Goal: Transaction & Acquisition: Purchase product/service

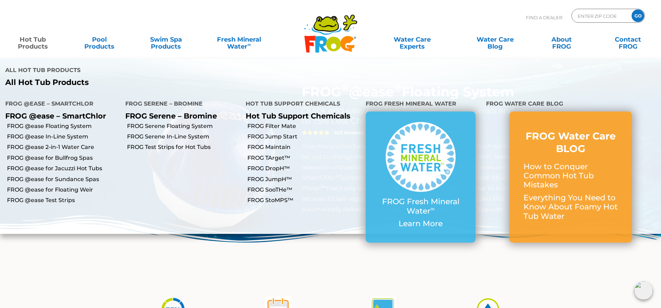
click at [28, 40] on link "Hot Tub Products" at bounding box center [33, 40] width 52 height 14
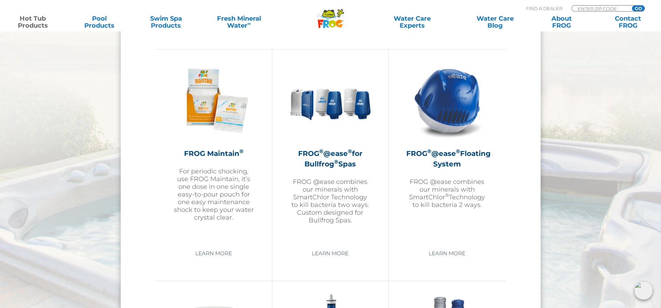
scroll to position [700, 0]
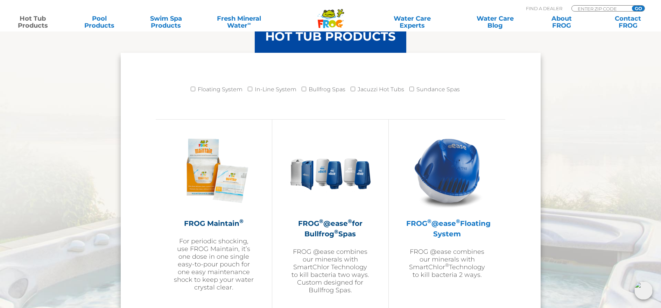
click at [437, 223] on h2 "FROG ® @ease ® Floating System" at bounding box center [447, 228] width 82 height 21
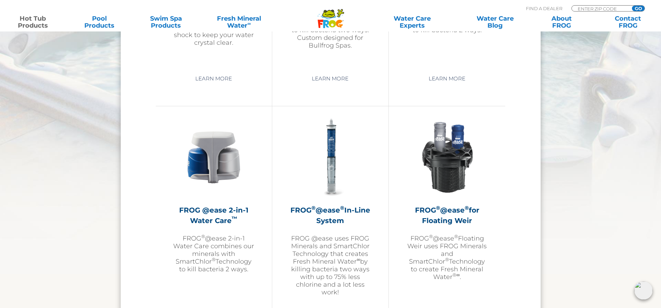
scroll to position [735, 0]
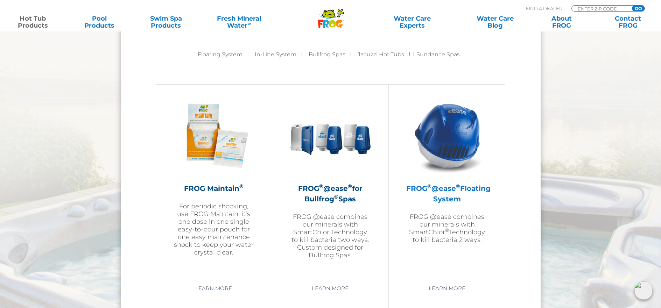
click at [445, 195] on h2 "FROG ® @ease ® Floating System" at bounding box center [447, 193] width 82 height 21
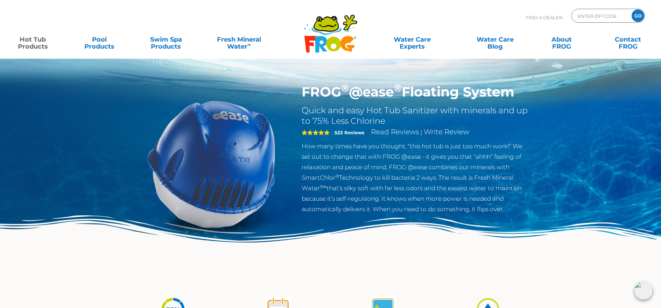
click at [28, 118] on div "FROG ® @ease ® Floating System Quick and easy Hot Tub Sanitizer with minerals a…" at bounding box center [330, 144] width 661 height 288
drag, startPoint x: 16, startPoint y: 124, endPoint x: 28, endPoint y: 89, distance: 36.7
click at [15, 119] on div "FROG ® @ease ® Floating System Quick and easy Hot Tub Sanitizer with minerals a…" at bounding box center [330, 144] width 661 height 288
click at [42, 256] on img at bounding box center [330, 252] width 661 height 72
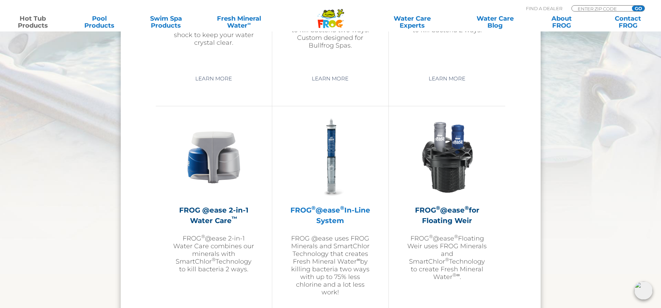
scroll to position [1085, 0]
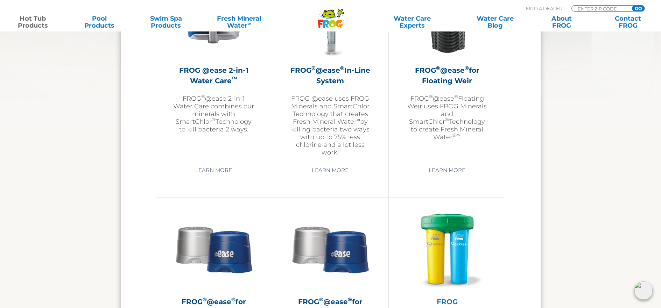
click at [454, 281] on img at bounding box center [447, 249] width 81 height 81
